Goal: Task Accomplishment & Management: Manage account settings

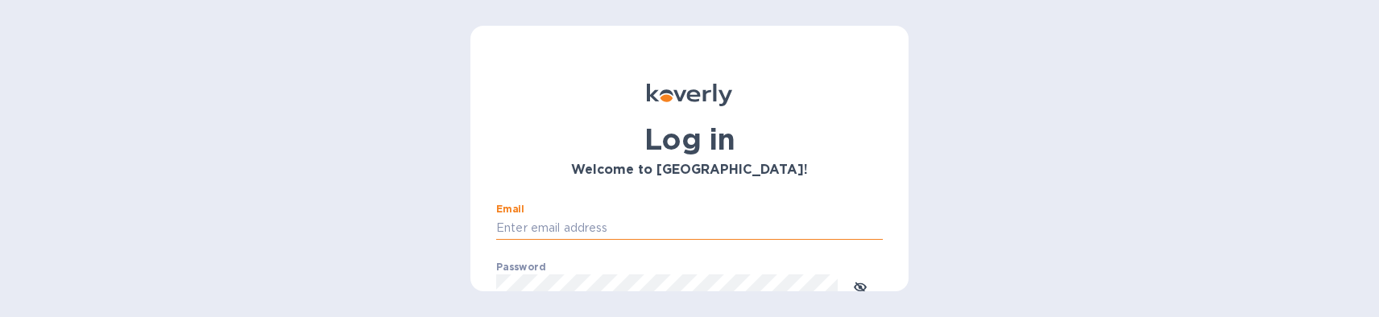
click at [614, 224] on input "Email" at bounding box center [689, 229] width 387 height 24
type input "[EMAIL_ADDRESS][DOMAIN_NAME]"
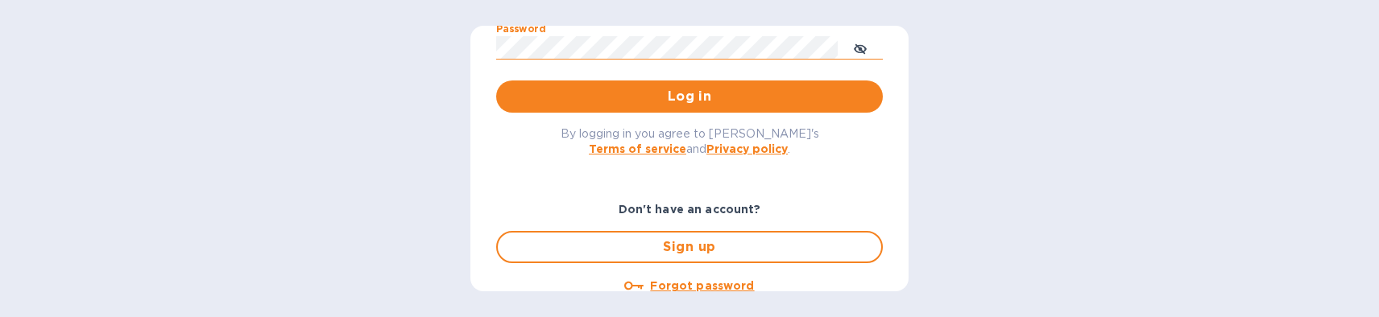
scroll to position [242, 0]
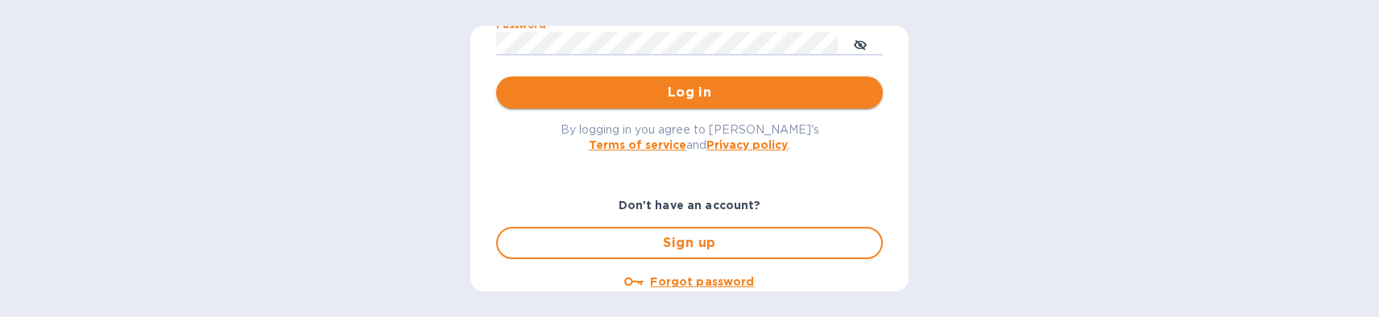
click at [698, 95] on span "Log in" at bounding box center [689, 92] width 361 height 19
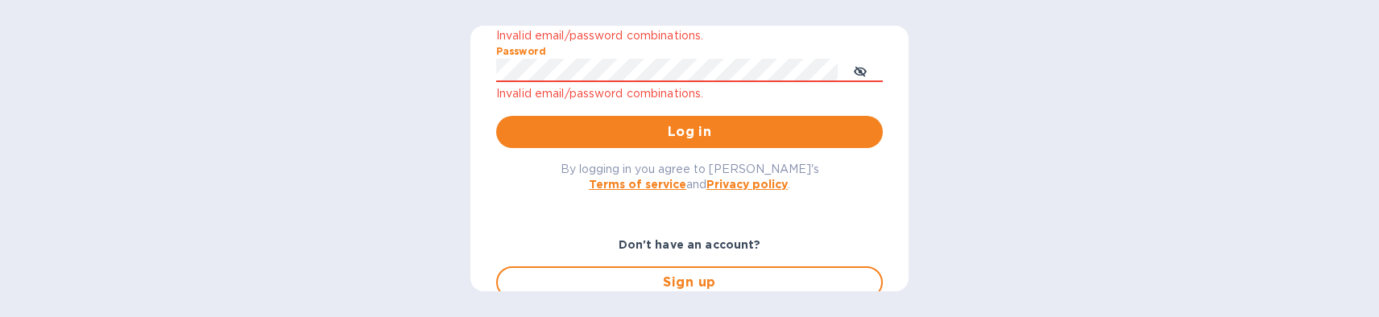
scroll to position [209, 0]
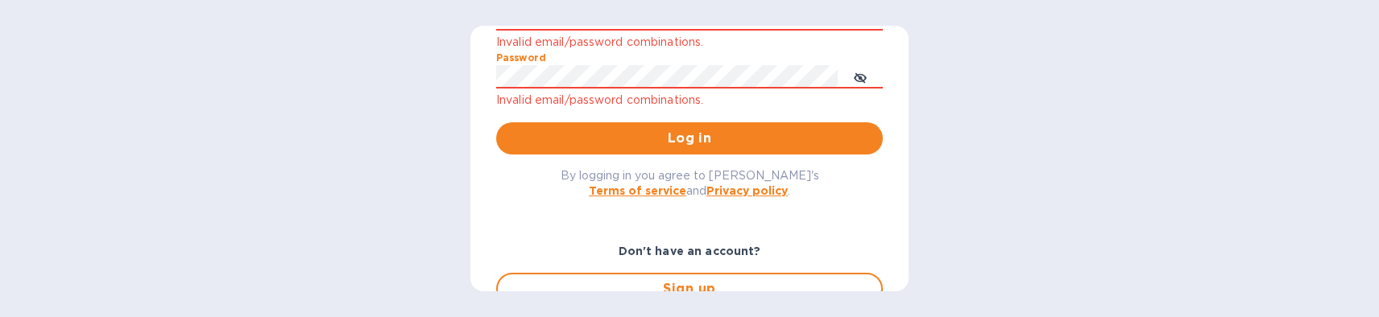
click at [319, 45] on div "Log in Welcome to Koverly! Email gene@genemack.com Invalid email/password combi…" at bounding box center [689, 158] width 1379 height 317
click at [675, 139] on span "Log in" at bounding box center [689, 138] width 361 height 19
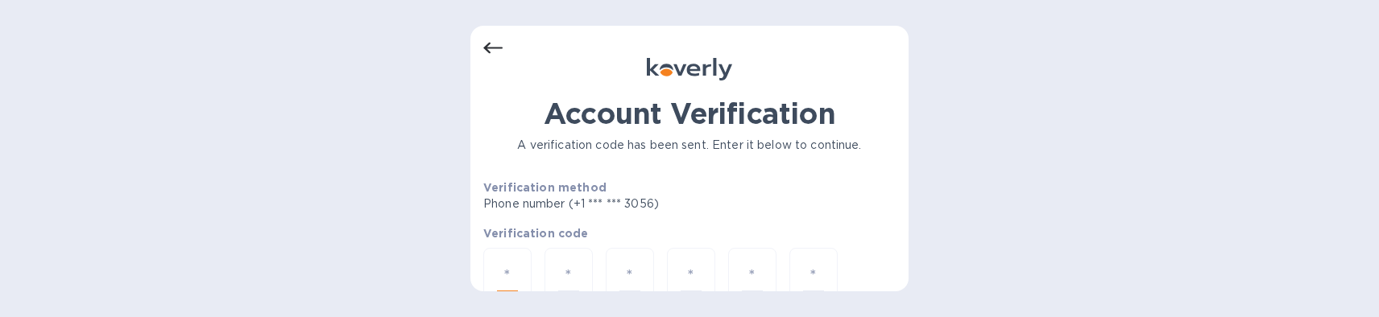
click at [503, 273] on input "number" at bounding box center [507, 277] width 21 height 30
type input "1"
type input "2"
type input "9"
type input "2"
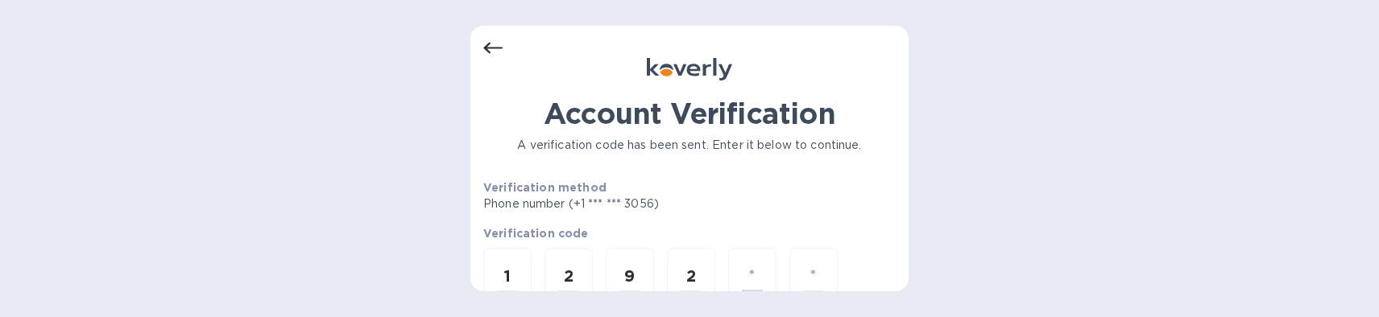
type input "5"
type input "1"
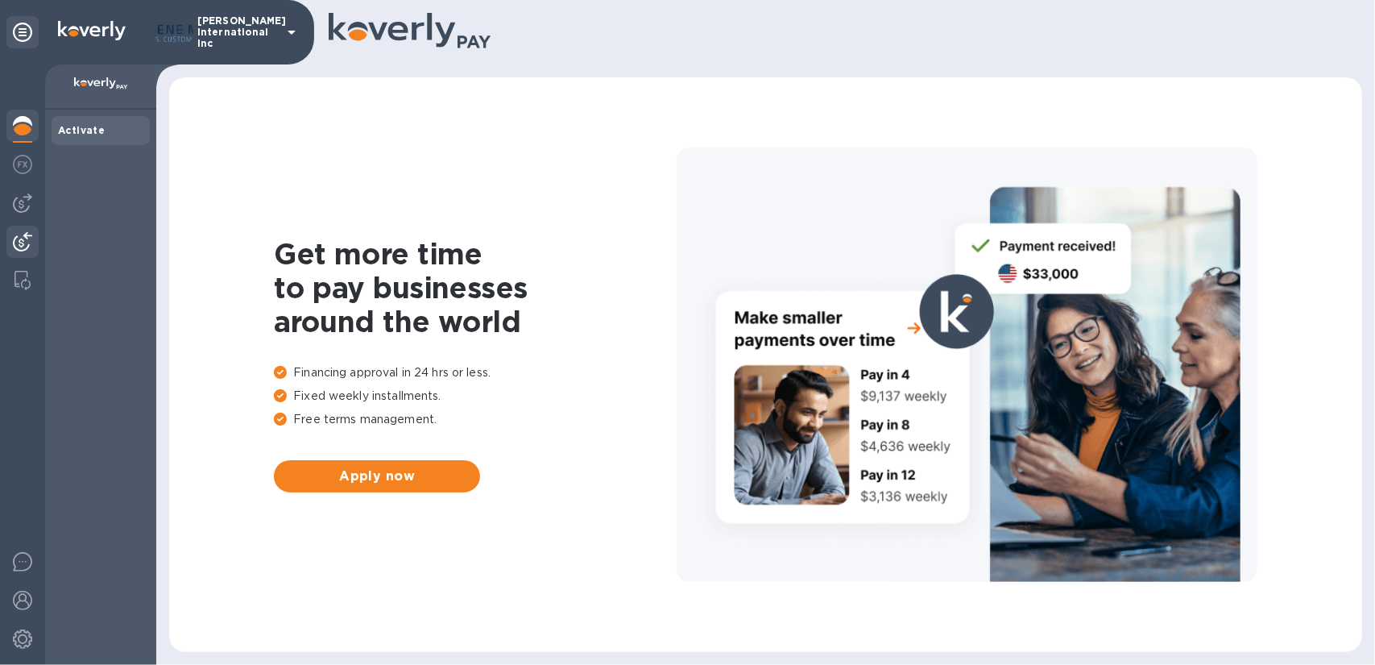
click at [21, 241] on img at bounding box center [22, 241] width 19 height 19
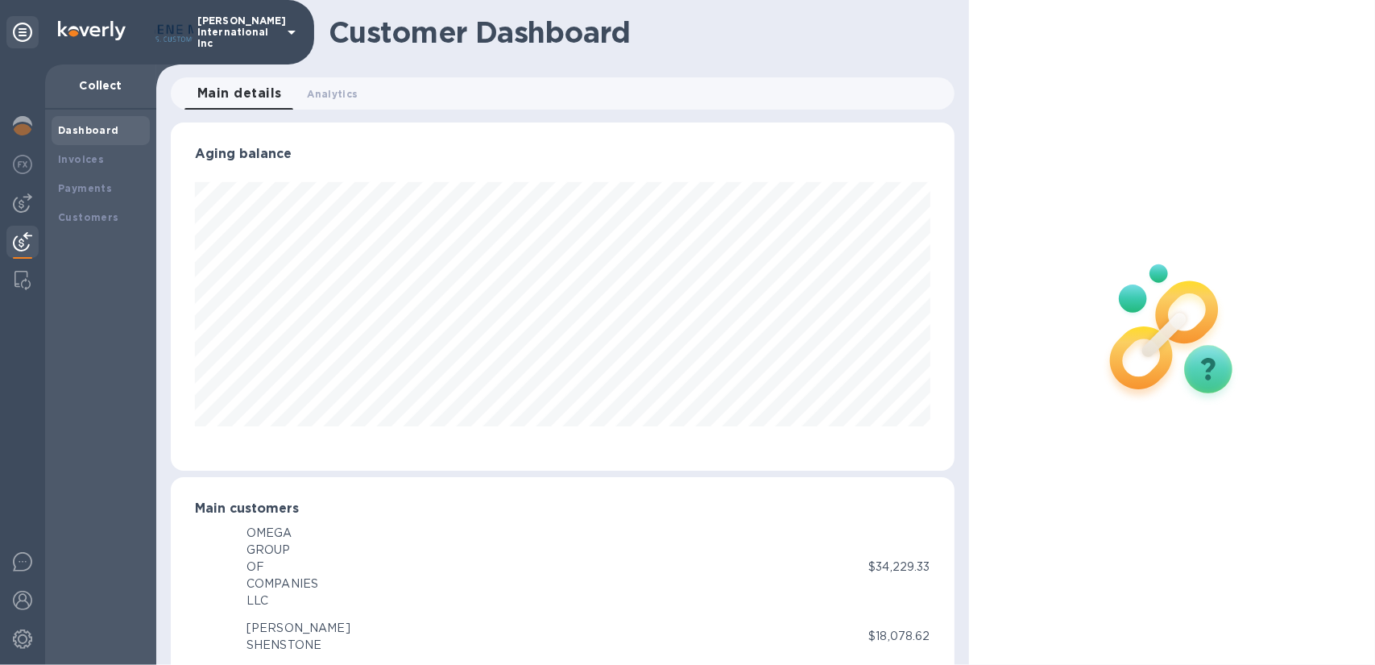
scroll to position [805190, 804760]
click at [93, 219] on b "Customers" at bounding box center [88, 217] width 61 height 12
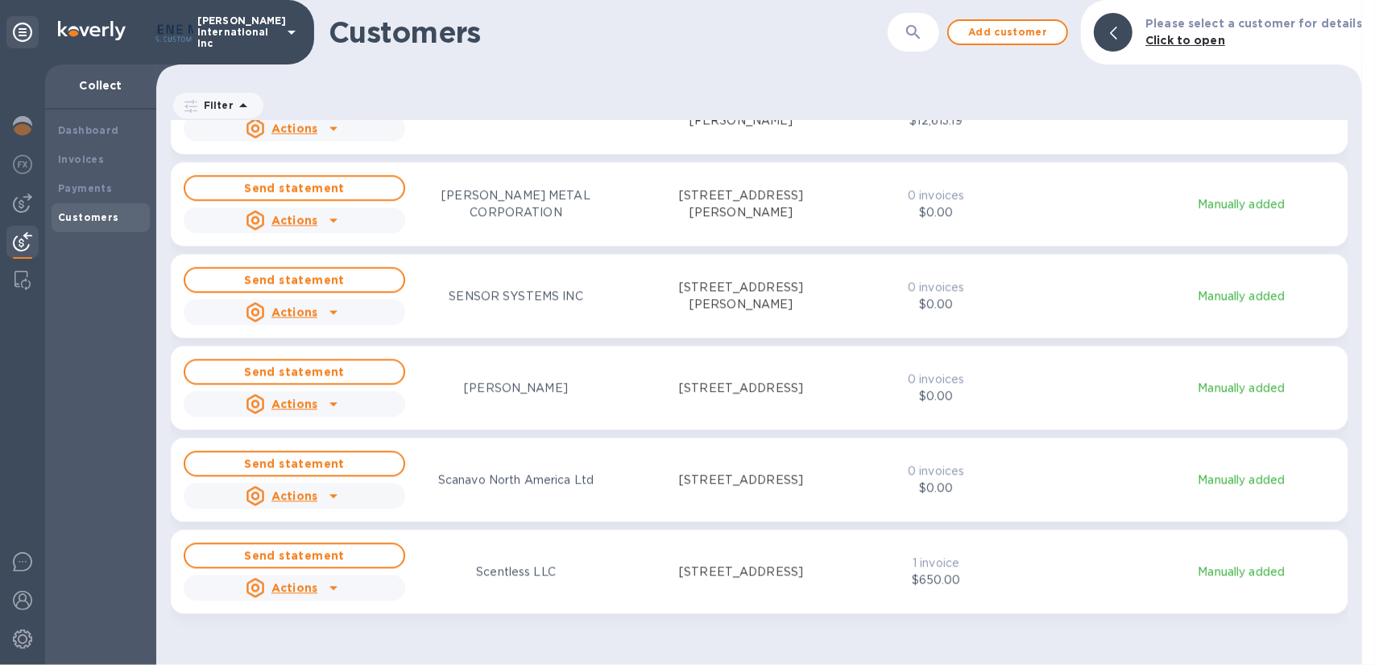
scroll to position [6364, 0]
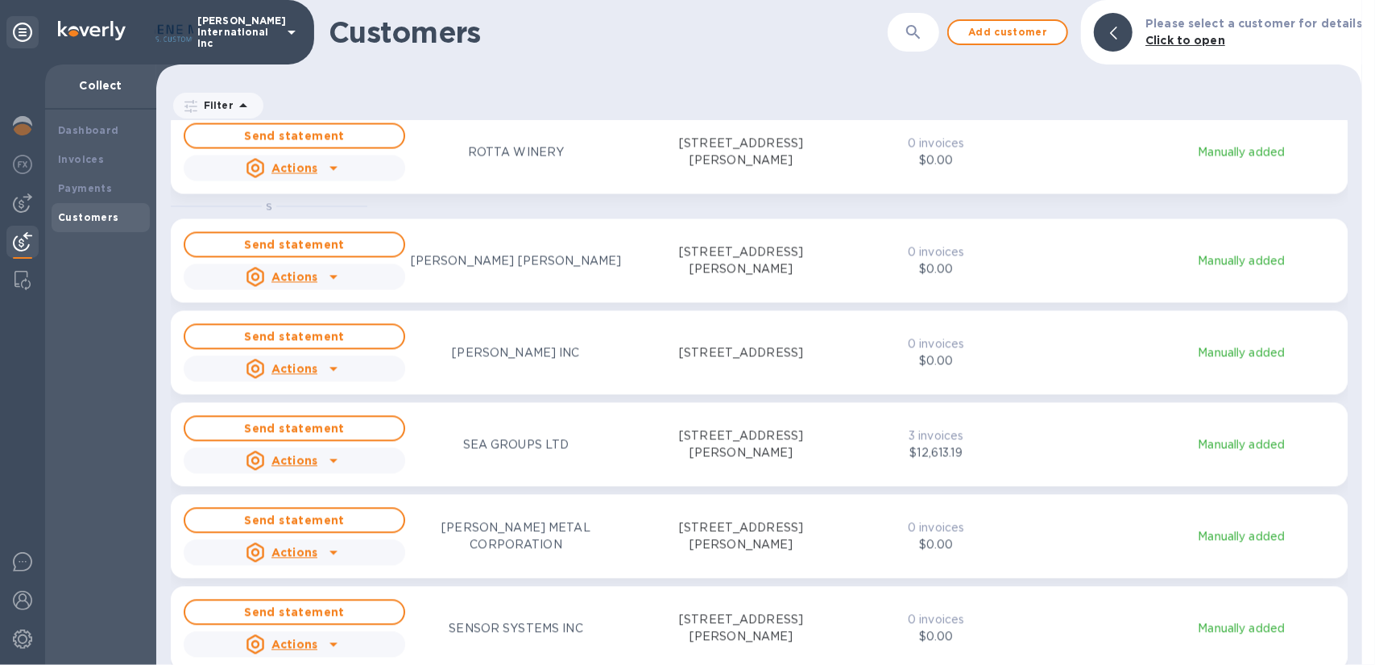
click at [501, 317] on p "SEA GROUPS LTD" at bounding box center [516, 444] width 106 height 17
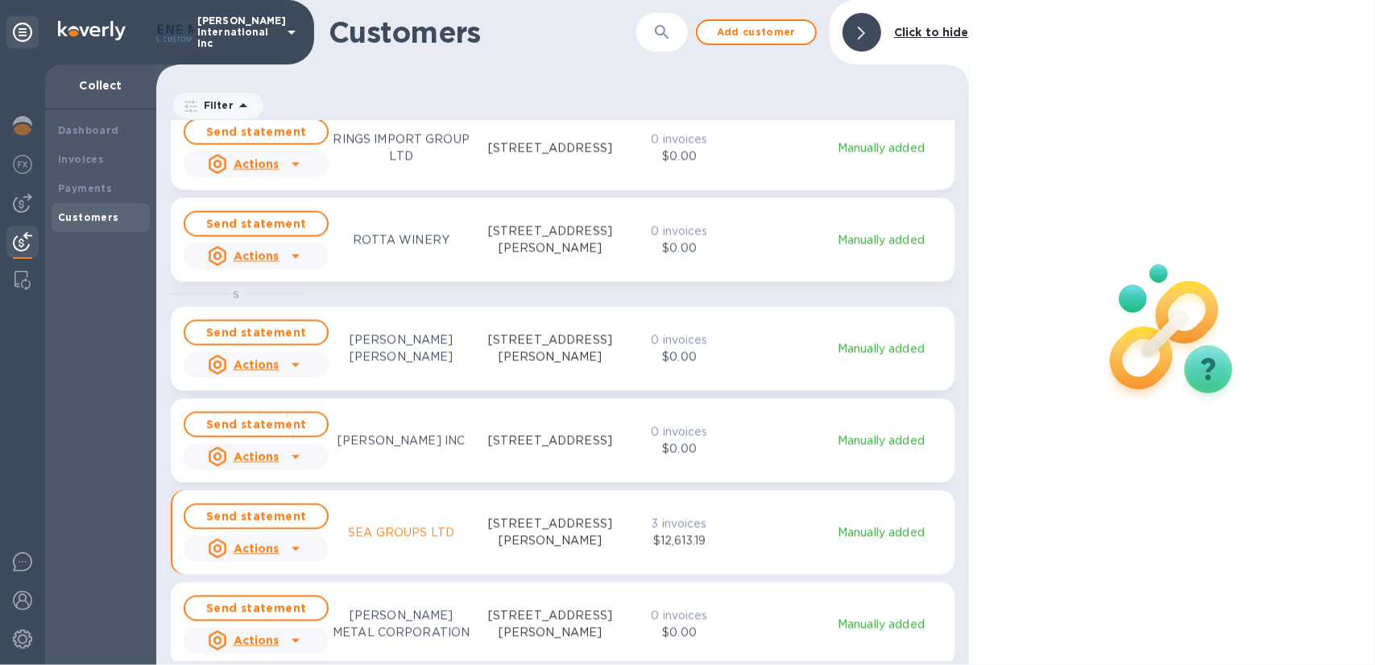
scroll to position [531, 806]
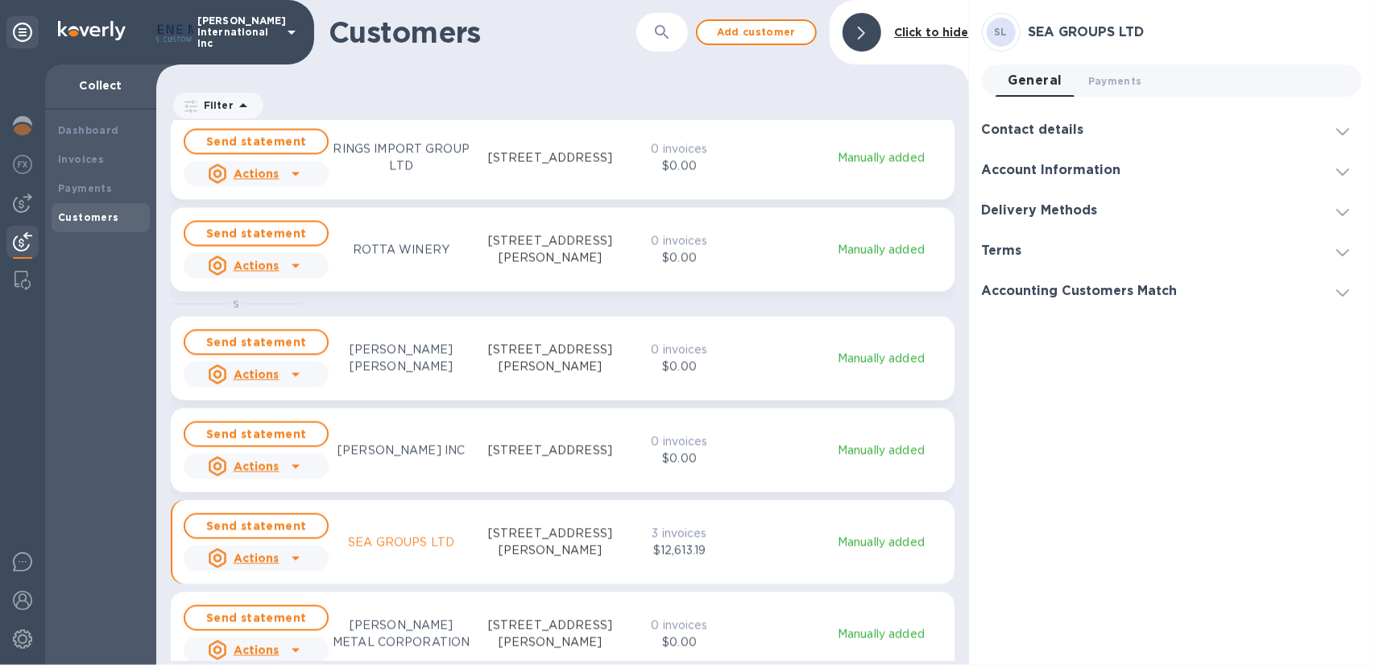
click at [1332, 130] on div at bounding box center [1342, 130] width 39 height 16
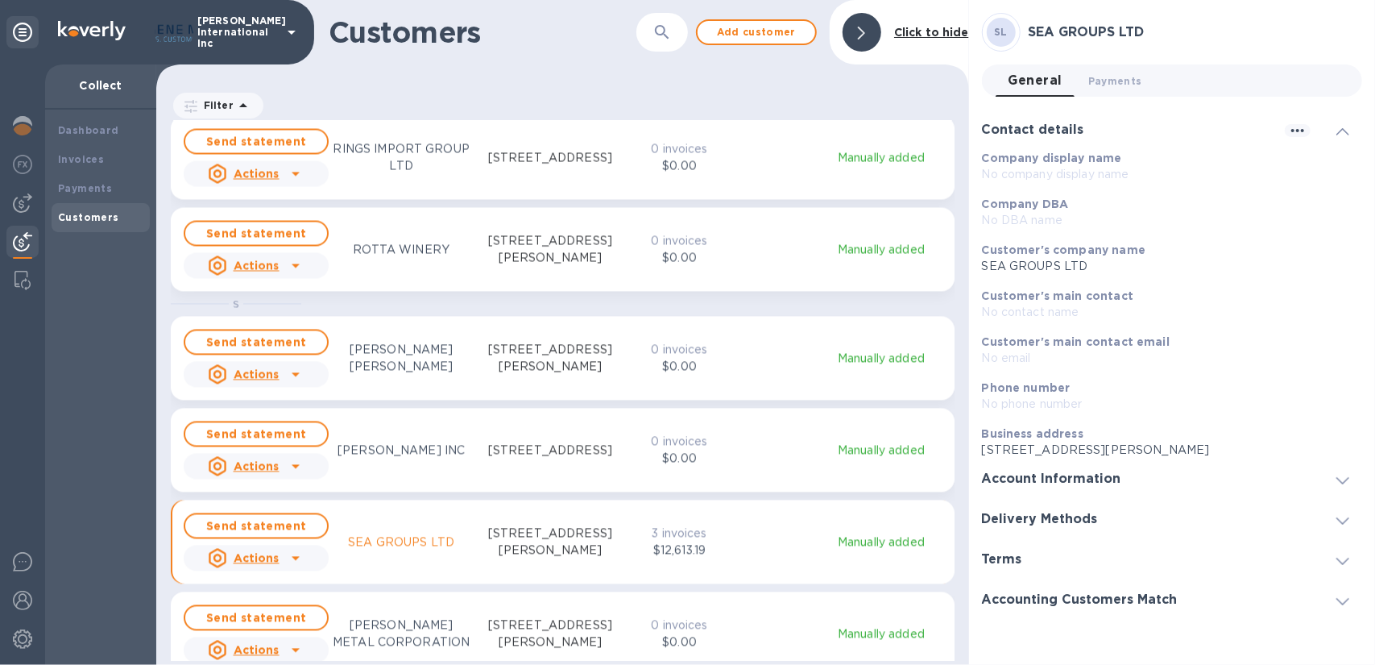
click at [1332, 130] on div at bounding box center [1342, 130] width 39 height 16
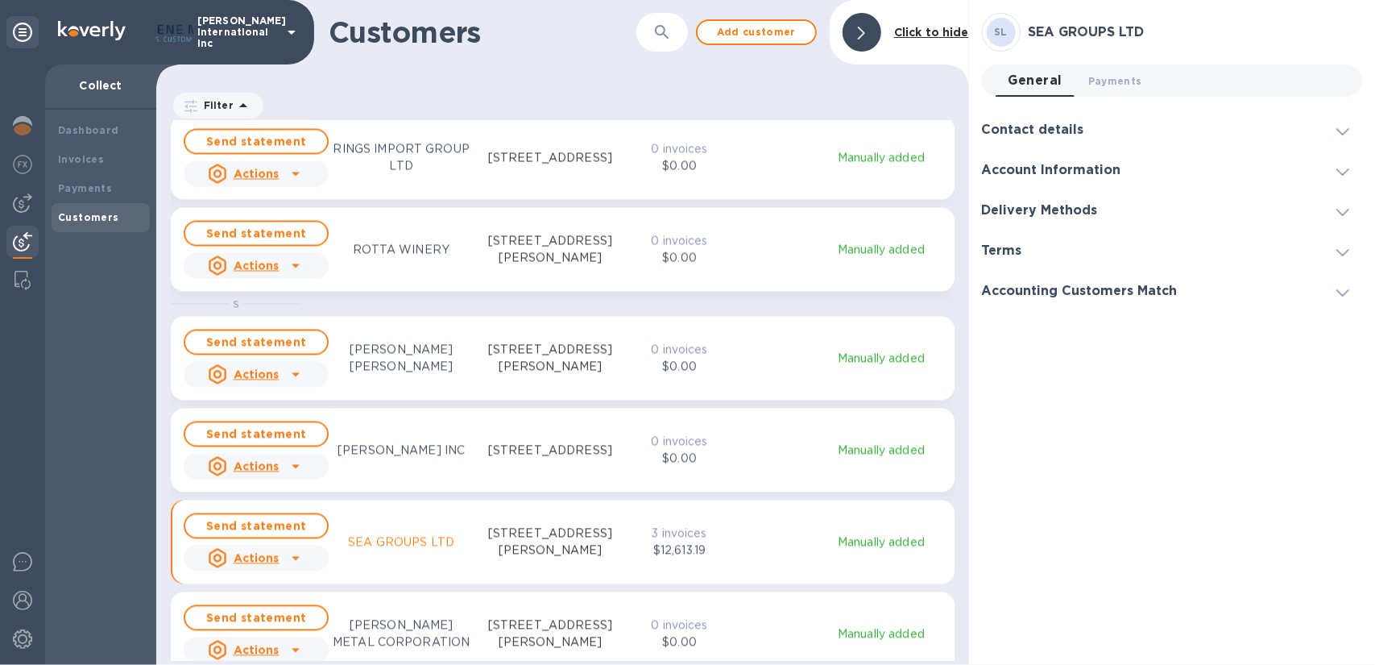
click at [1334, 212] on div at bounding box center [1342, 210] width 39 height 16
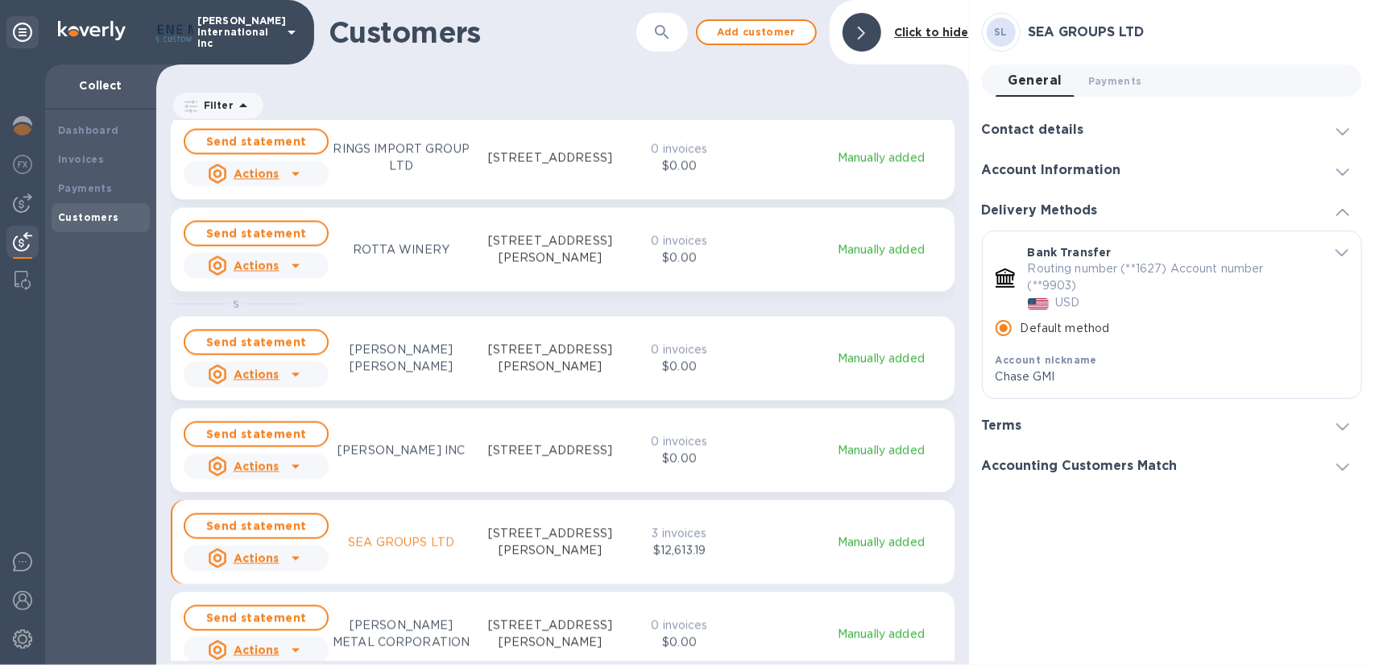
click at [1326, 170] on div at bounding box center [1342, 170] width 39 height 16
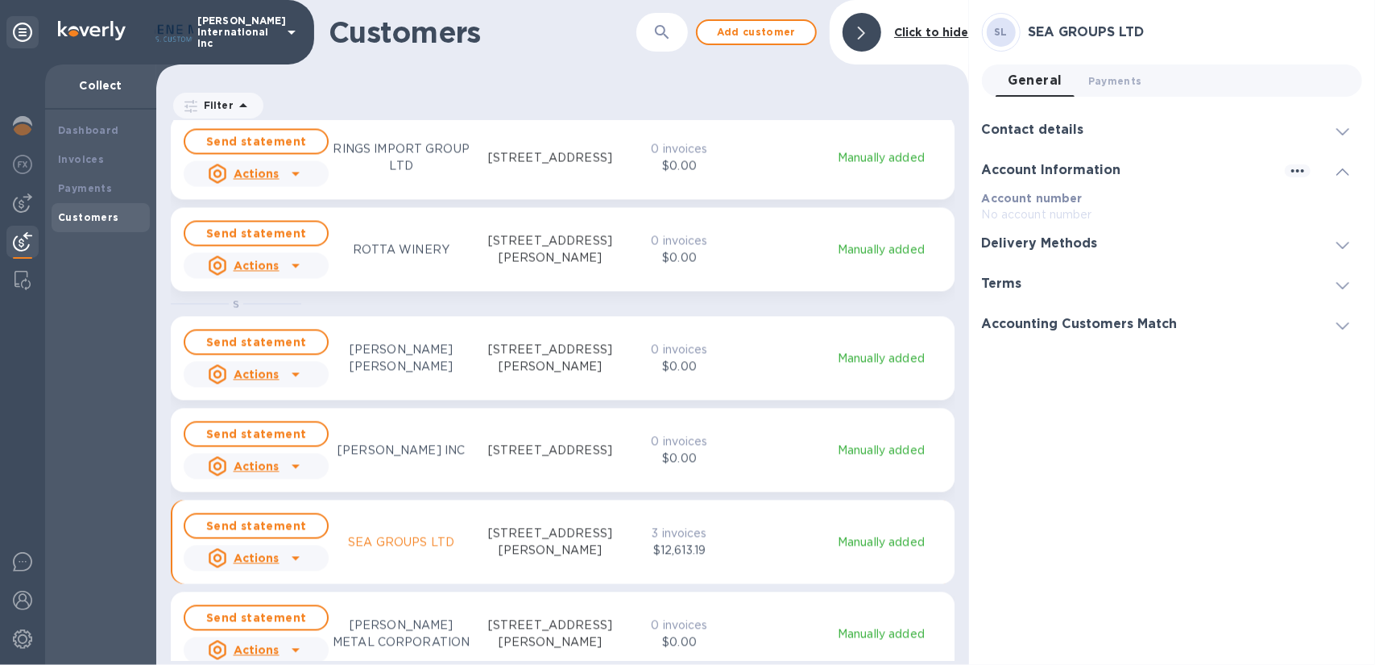
click at [1336, 283] on icon at bounding box center [1342, 285] width 13 height 7
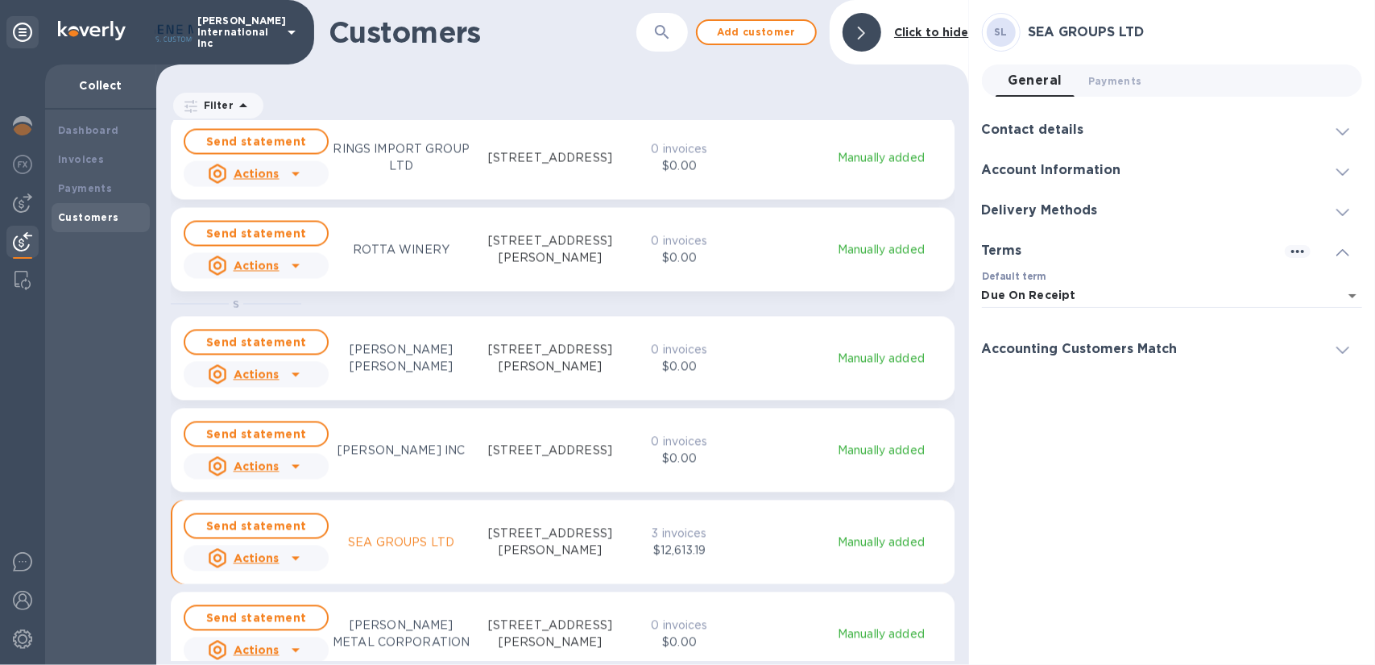
click at [1336, 204] on span at bounding box center [1342, 210] width 13 height 15
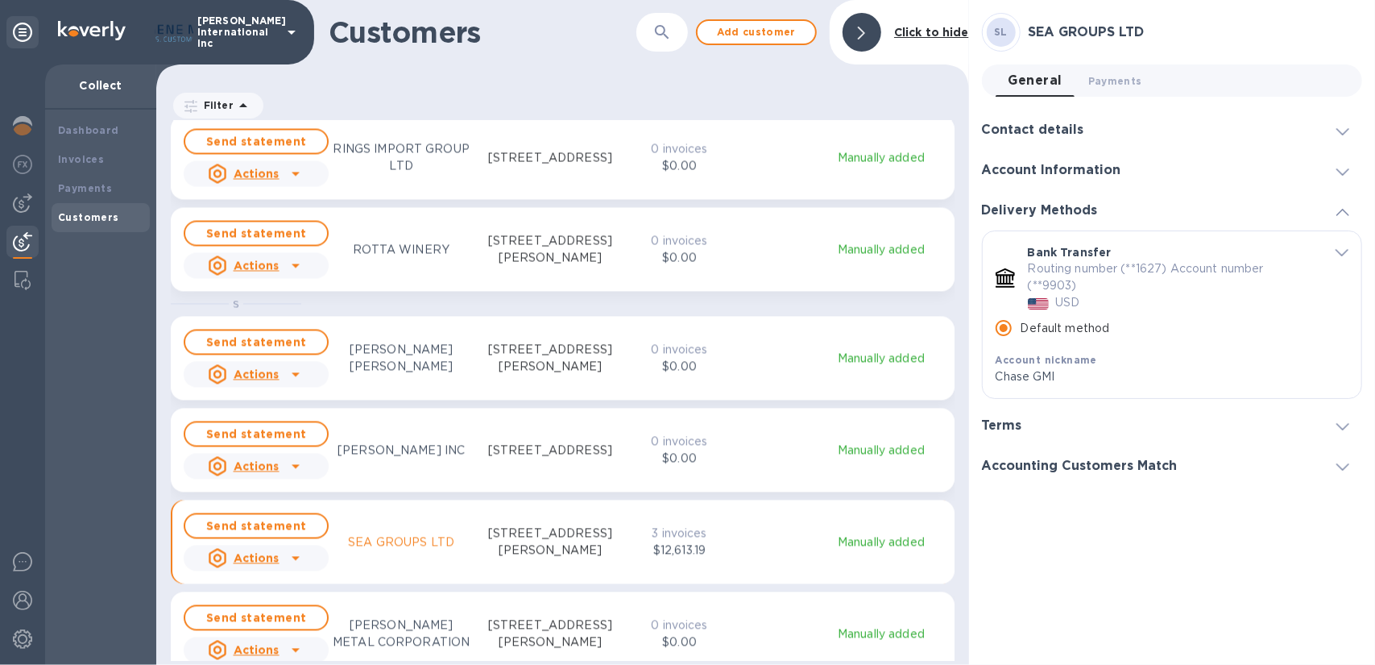
click at [1332, 172] on div at bounding box center [1342, 170] width 39 height 16
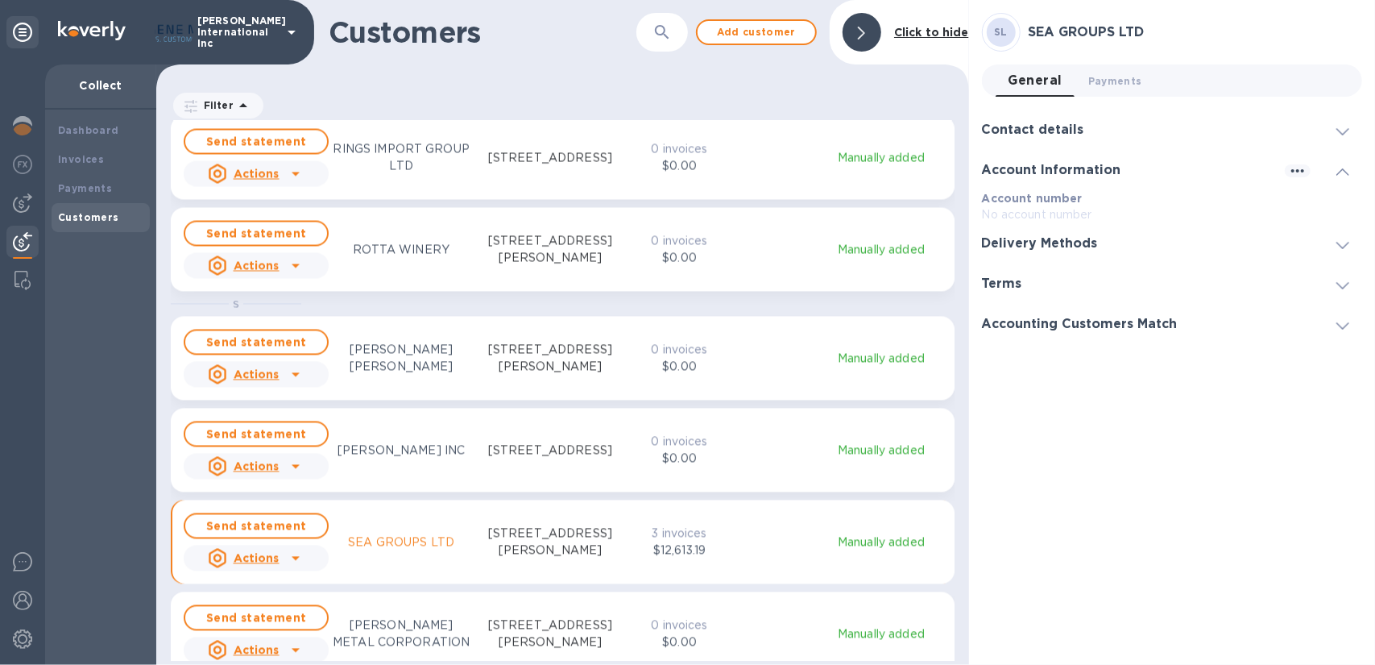
click at [1316, 132] on div at bounding box center [1337, 130] width 52 height 16
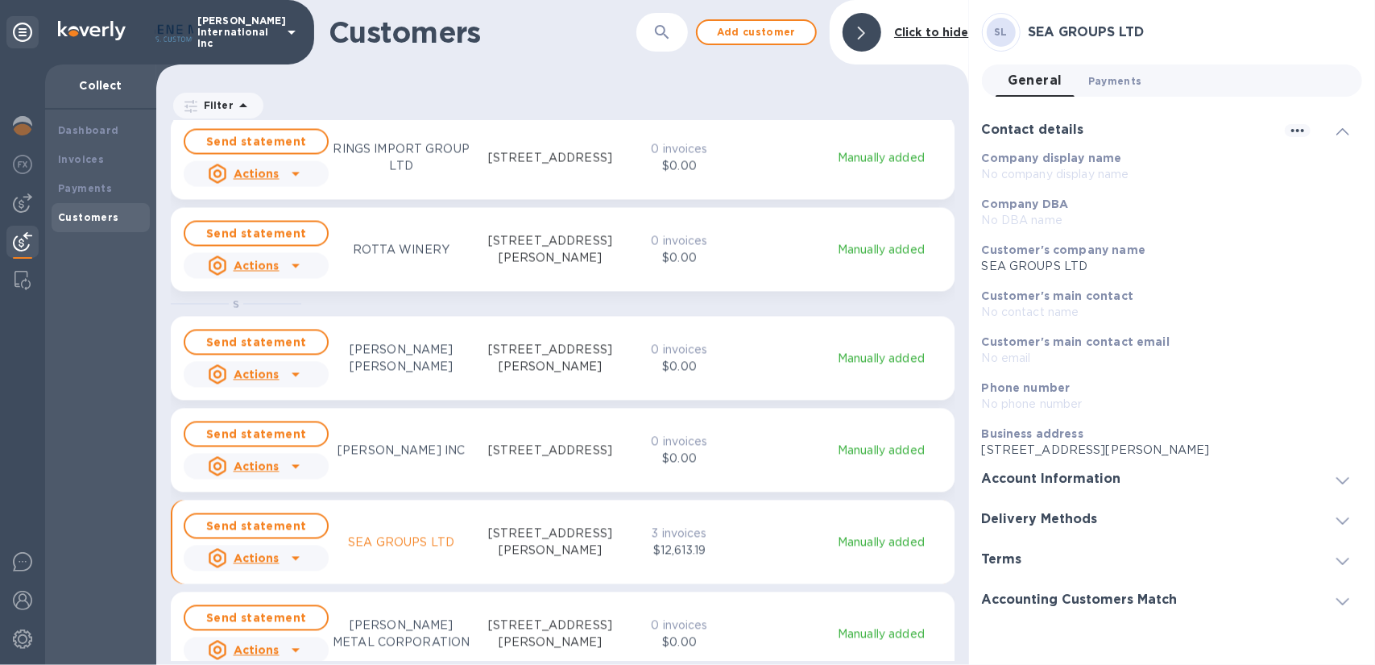
click at [1125, 85] on span "Payments 0" at bounding box center [1115, 80] width 54 height 17
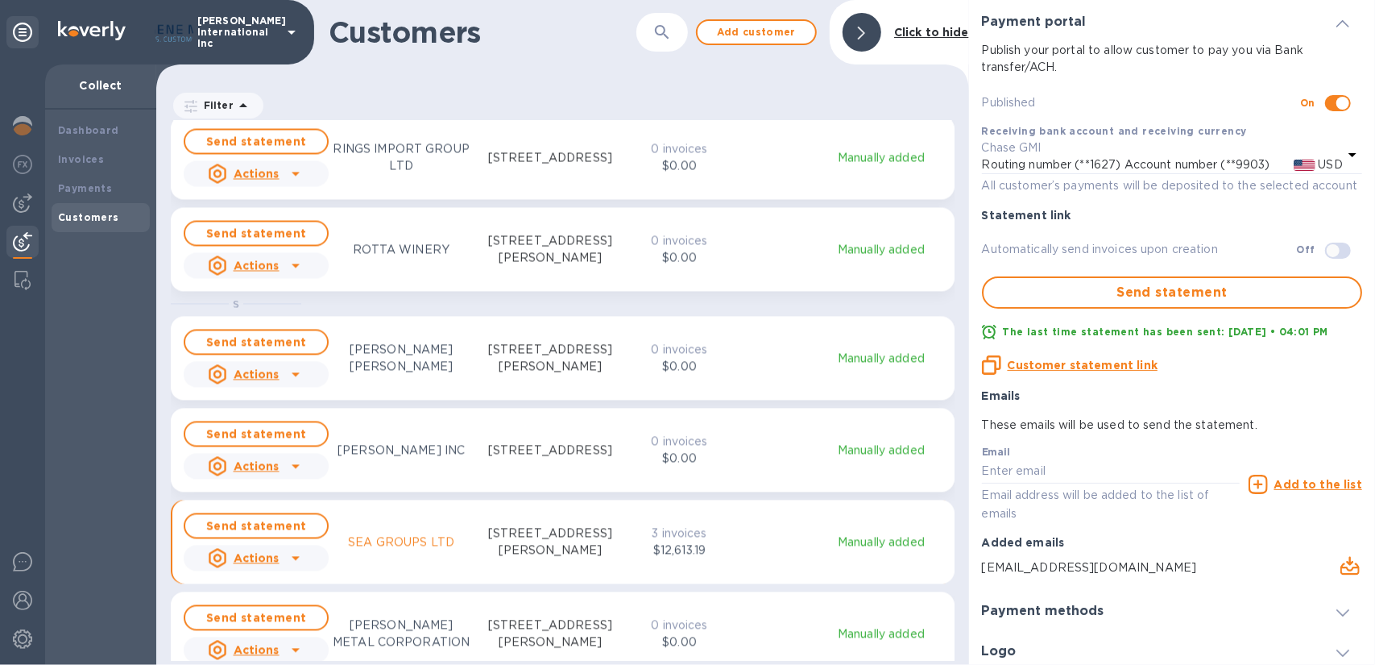
scroll to position [130, 0]
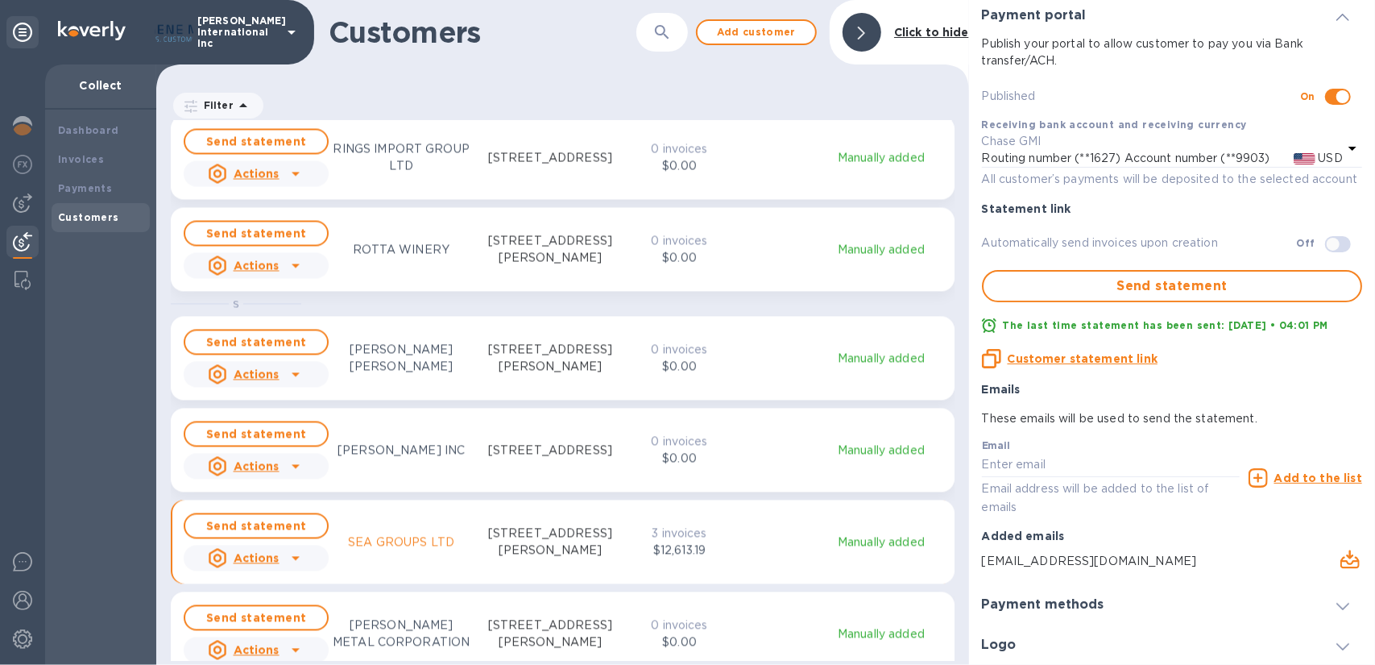
click at [1336, 317] on icon at bounding box center [1342, 606] width 13 height 7
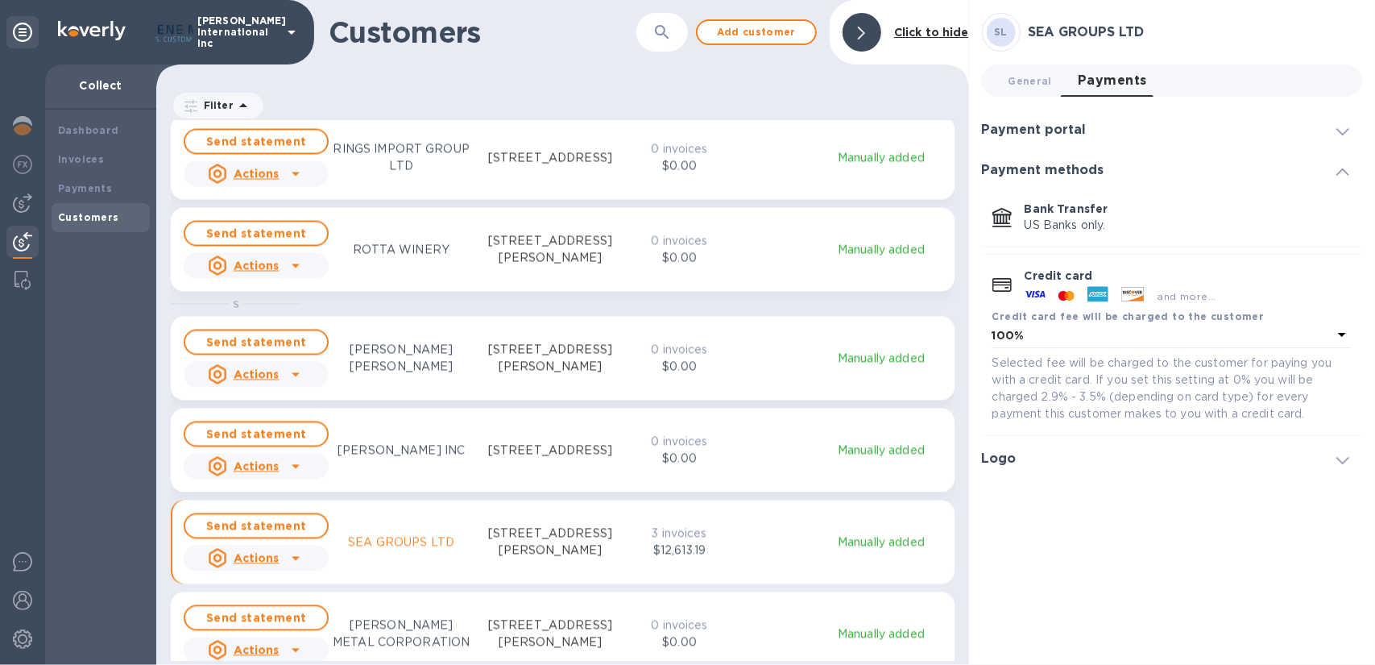
scroll to position [0, 0]
click at [1344, 130] on icon at bounding box center [1342, 131] width 13 height 7
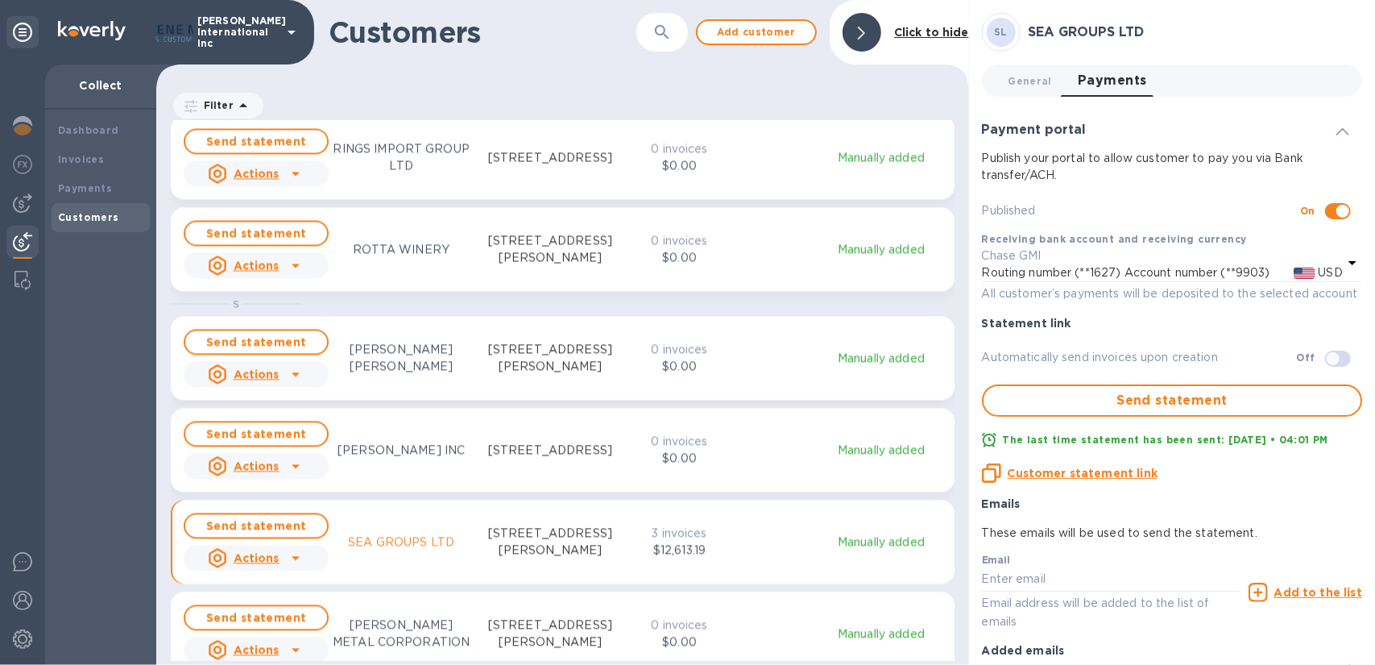
click at [689, 317] on p "3 invoices" at bounding box center [679, 533] width 57 height 17
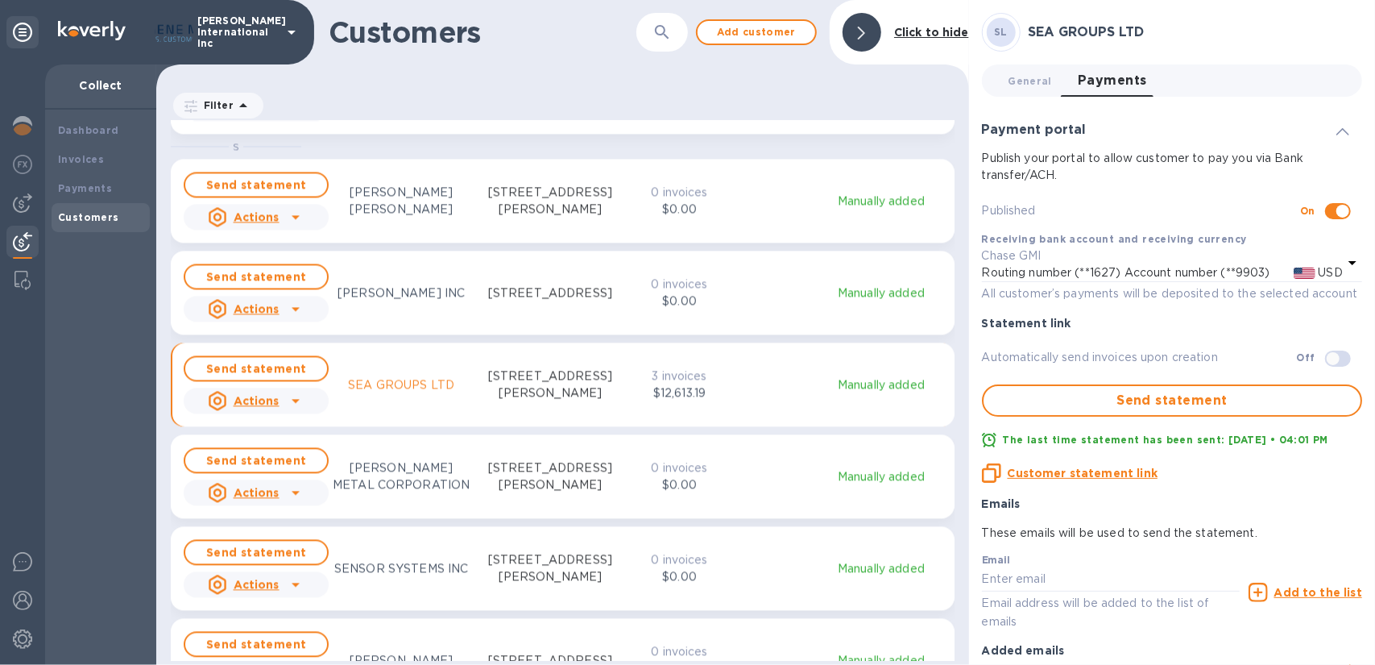
scroll to position [6436, 0]
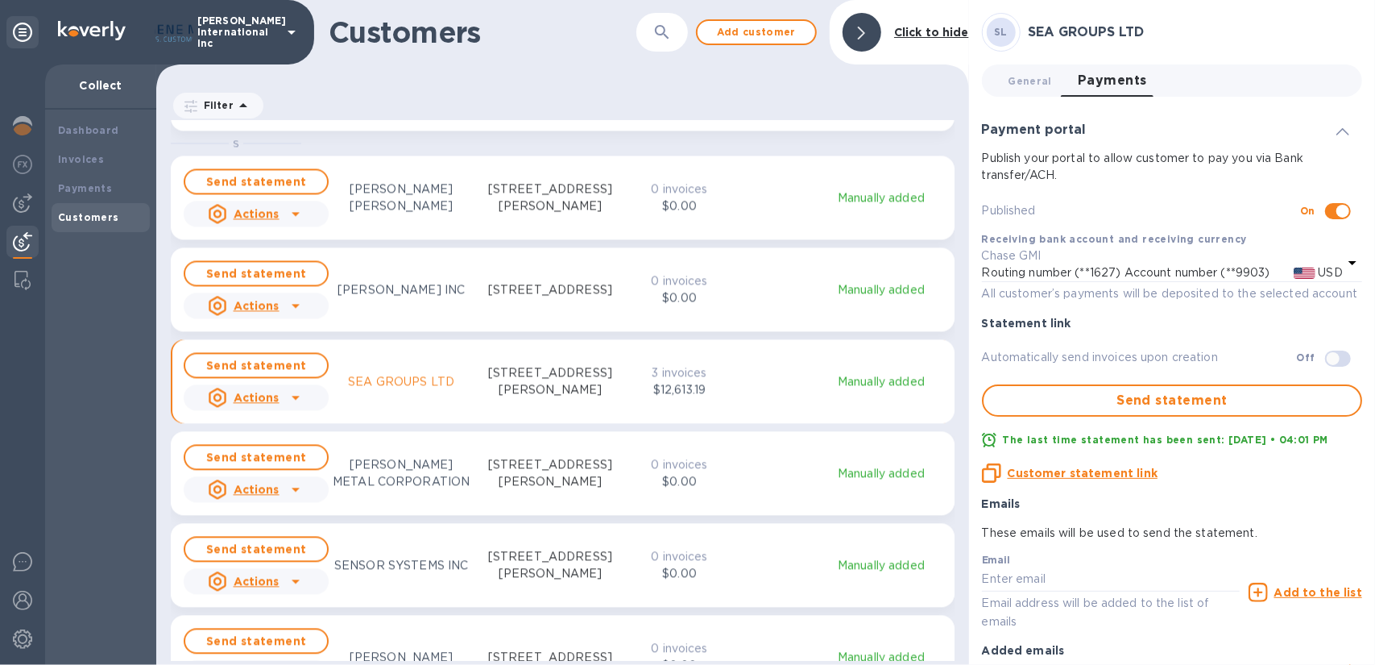
click at [666, 317] on p "3 invoices" at bounding box center [679, 372] width 57 height 17
click at [81, 155] on b "Invoices" at bounding box center [81, 159] width 46 height 12
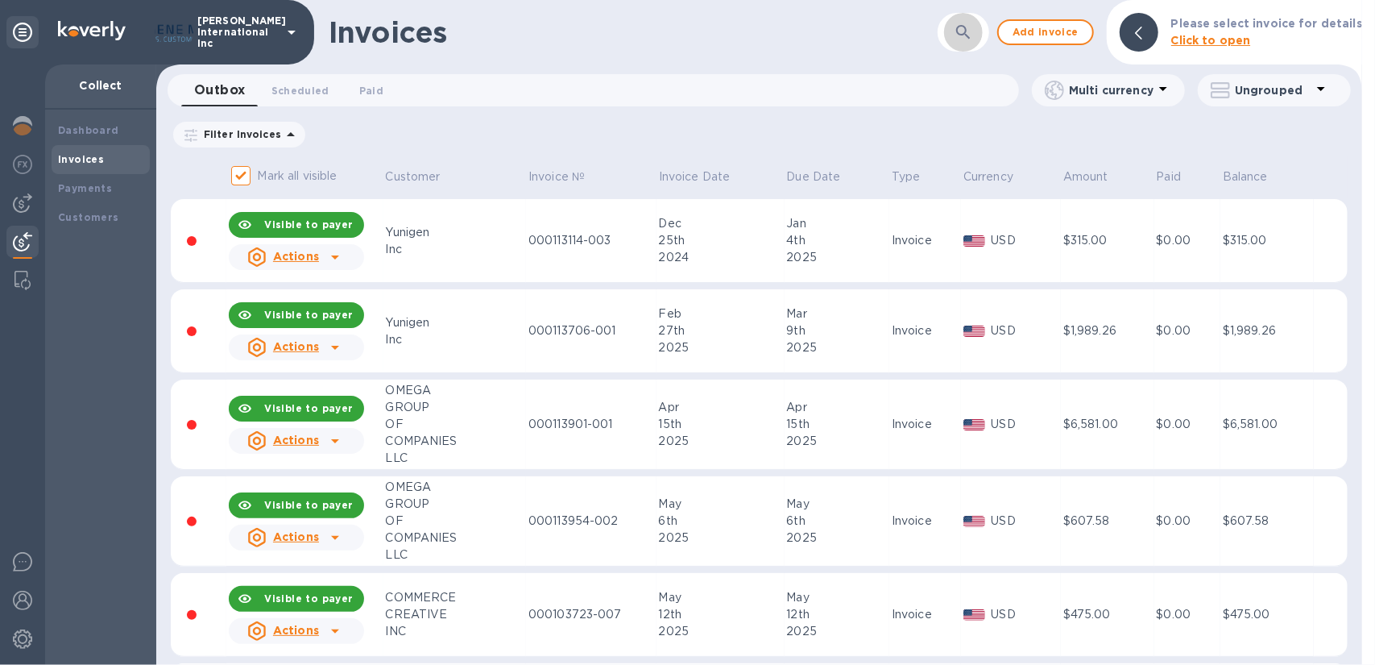
click at [970, 28] on icon "button" at bounding box center [963, 32] width 19 height 19
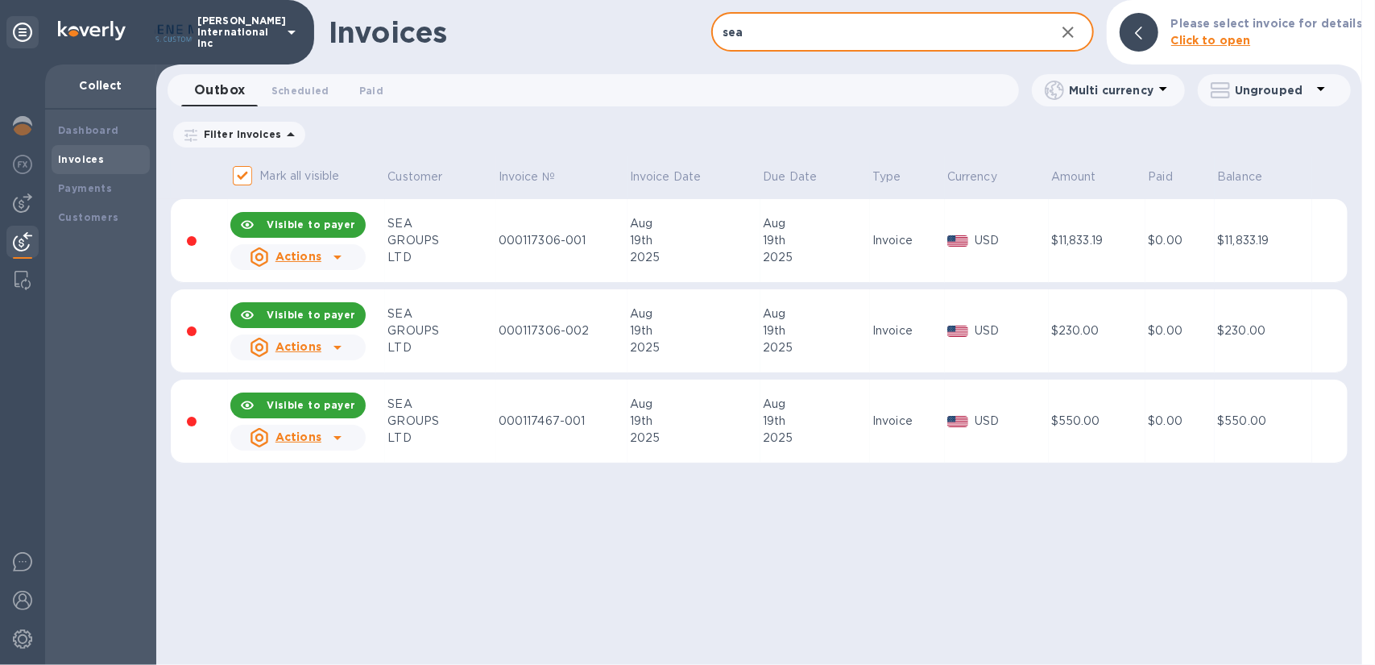
type input "sea"
